Goal: Use online tool/utility

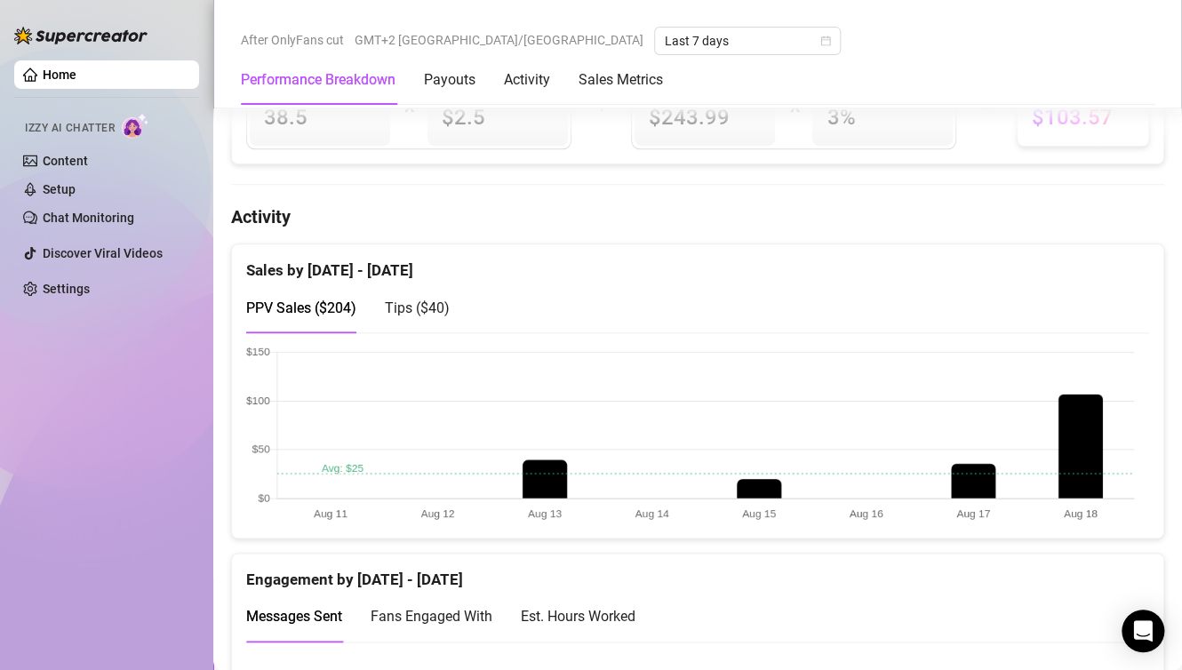
scroll to position [800, 0]
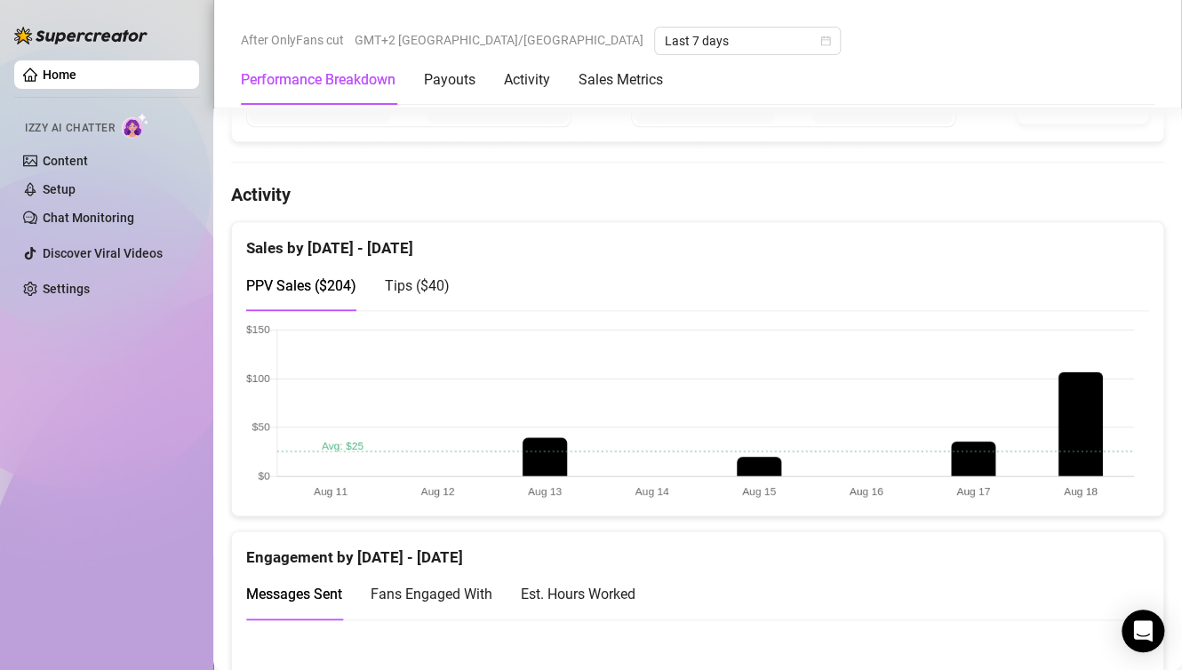
drag, startPoint x: 1088, startPoint y: 408, endPoint x: 1076, endPoint y: 403, distance: 12.7
click at [1084, 409] on canvas at bounding box center [690, 413] width 888 height 178
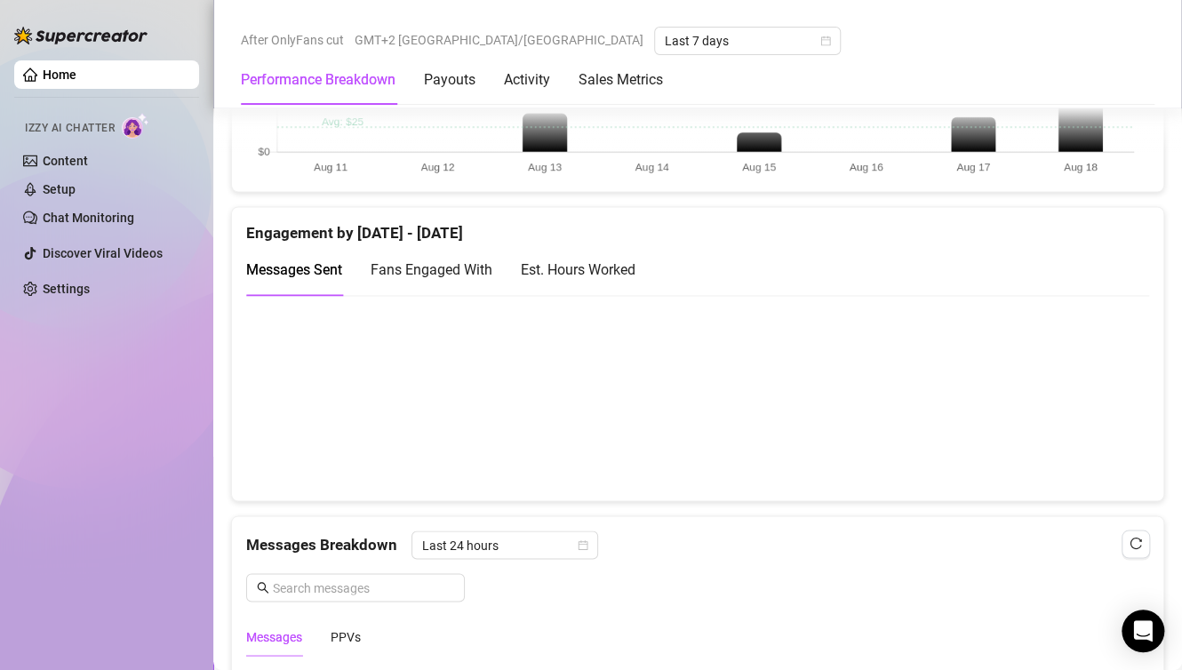
scroll to position [1155, 0]
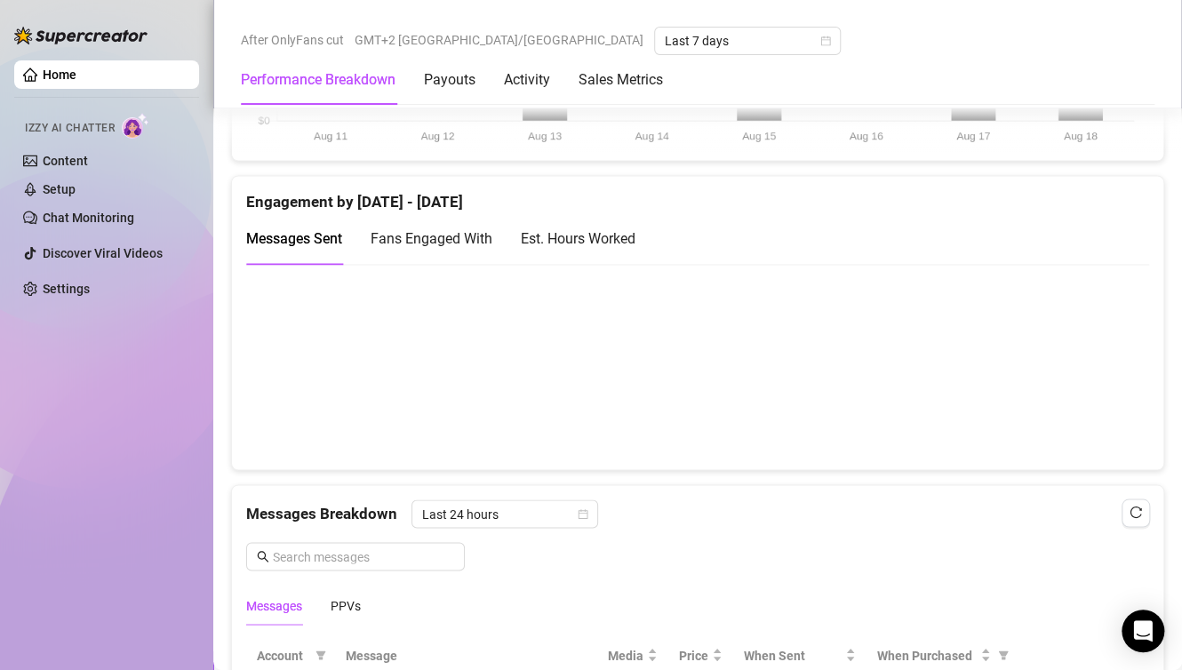
click at [1099, 364] on canvas at bounding box center [690, 366] width 888 height 178
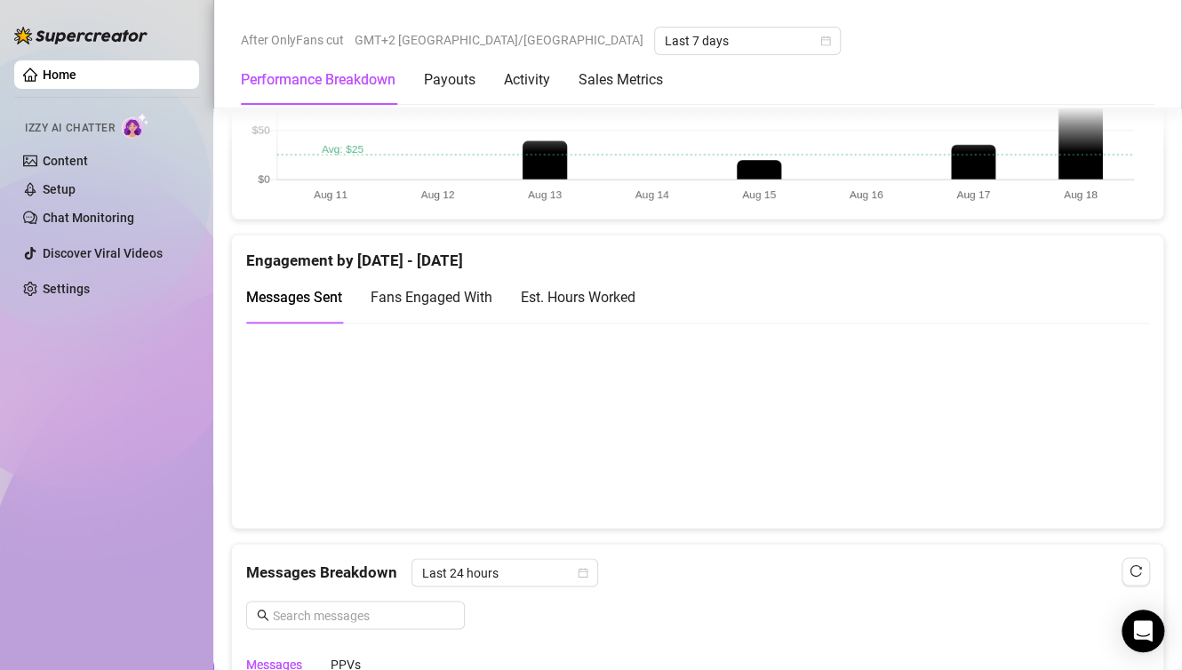
scroll to position [1067, 0]
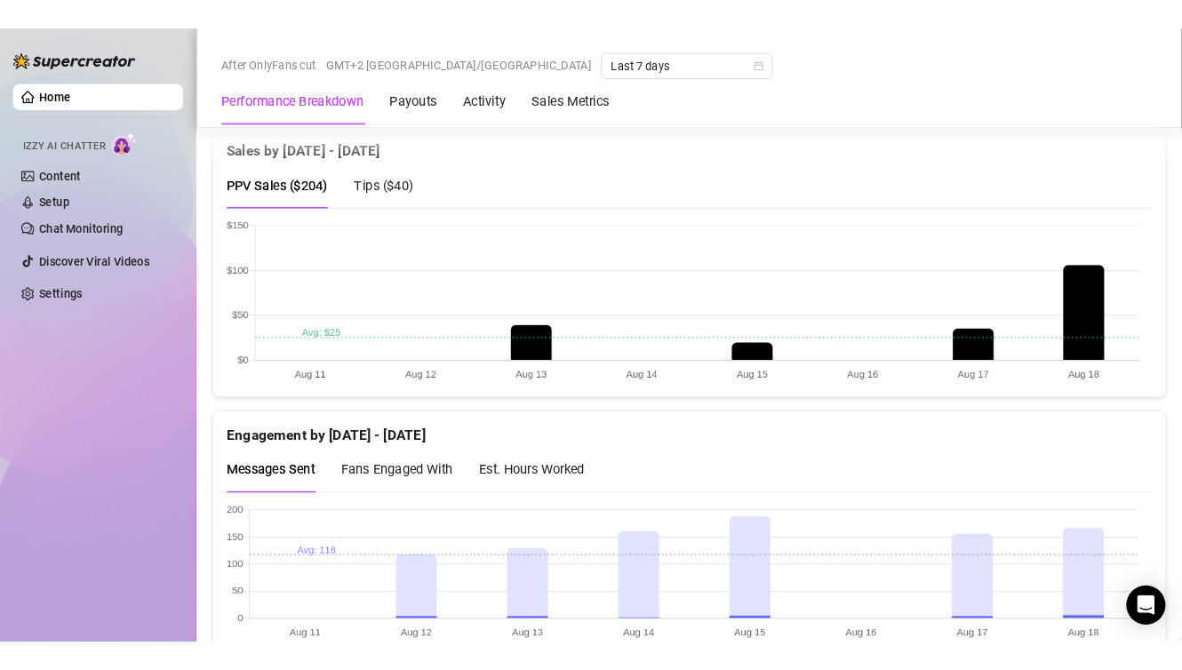
scroll to position [1011, 0]
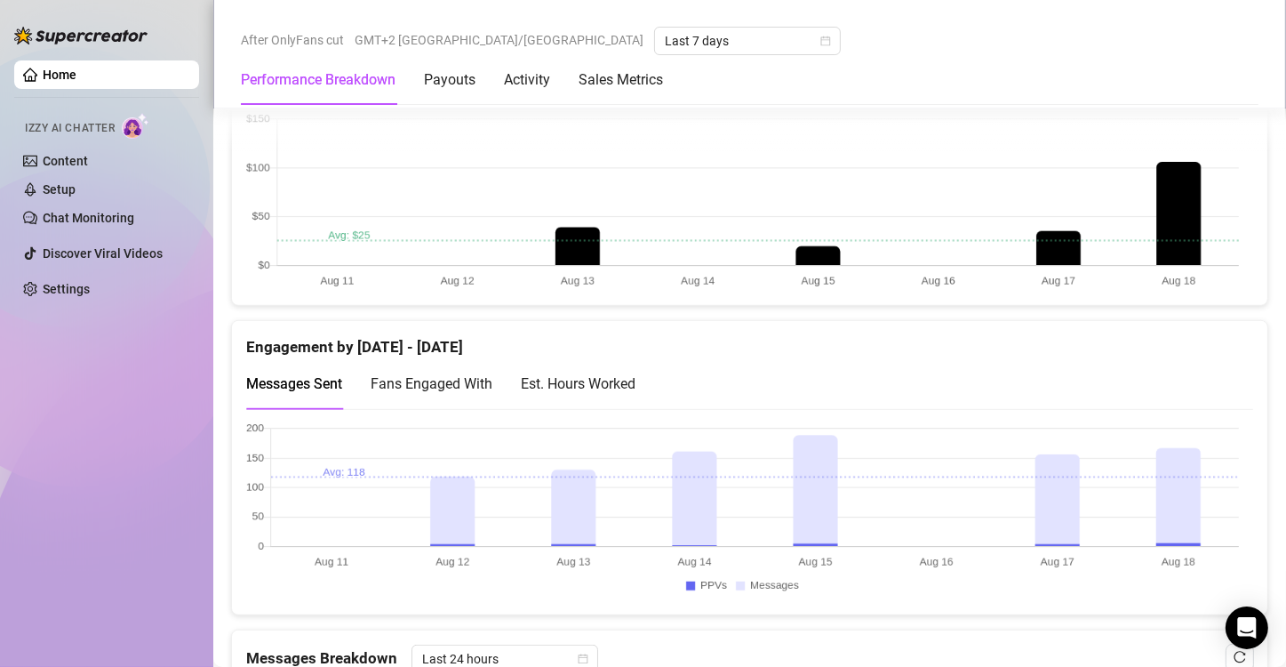
click at [1171, 483] on canvas at bounding box center [742, 511] width 993 height 178
click at [1049, 494] on canvas at bounding box center [742, 511] width 993 height 178
click at [1201, 474] on canvas at bounding box center [742, 511] width 993 height 178
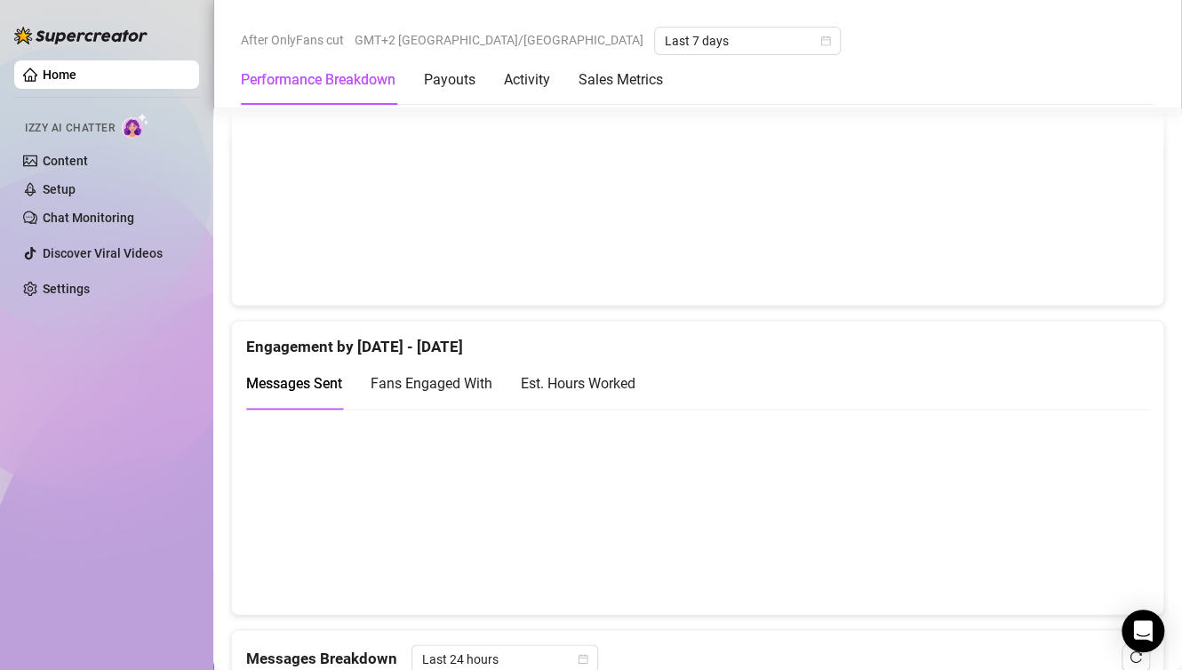
scroll to position [922, 0]
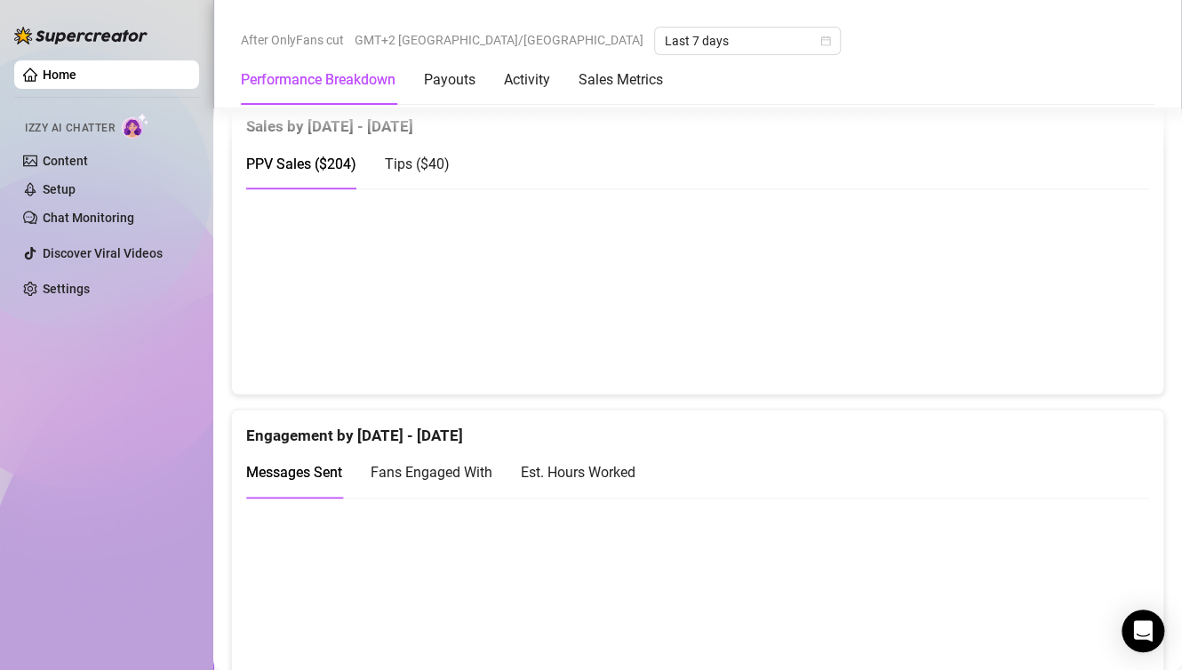
click at [1083, 585] on canvas at bounding box center [690, 600] width 888 height 178
